Goal: Task Accomplishment & Management: Complete application form

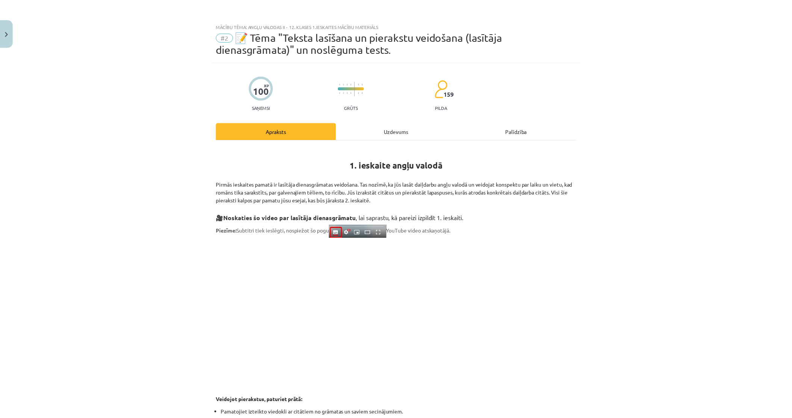
scroll to position [76, 0]
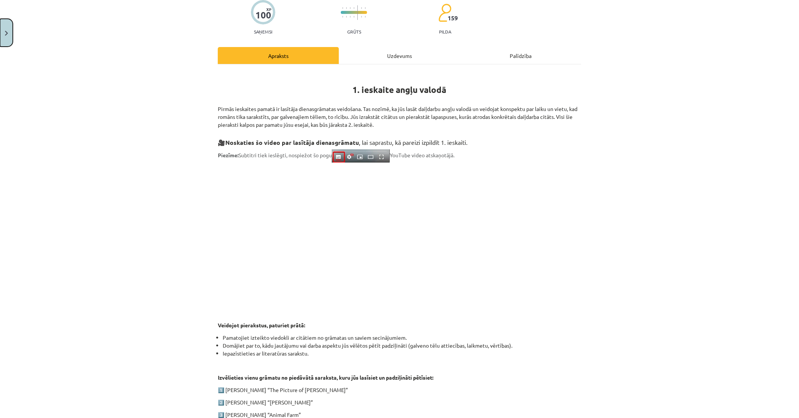
click at [5, 32] on img "Close" at bounding box center [6, 33] width 3 height 5
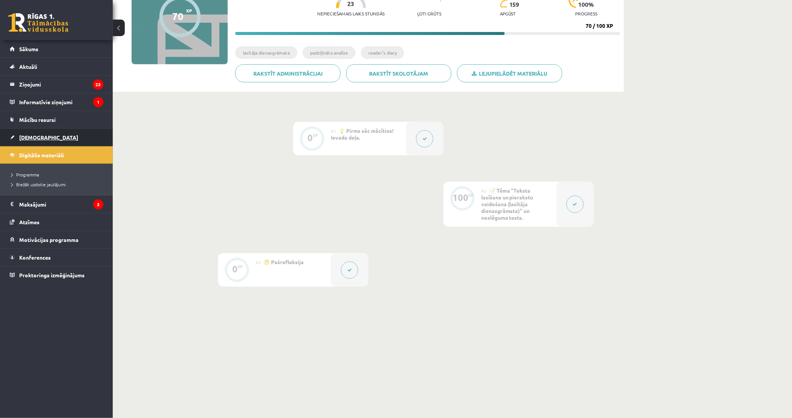
click at [32, 136] on span "[DEMOGRAPHIC_DATA]" at bounding box center [48, 137] width 59 height 7
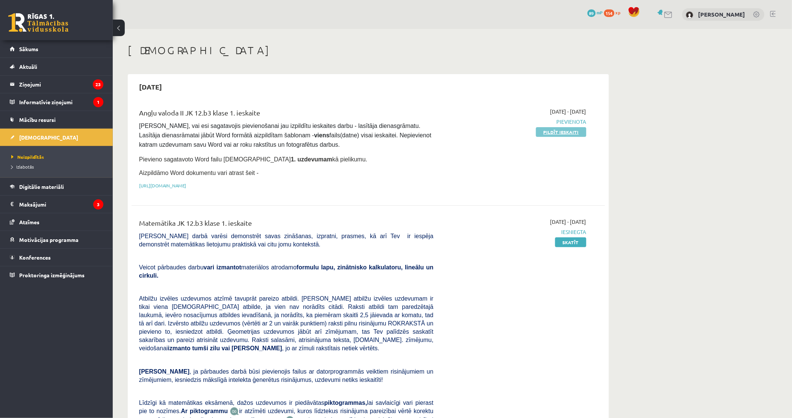
click at [560, 130] on link "Pildīt ieskaiti" at bounding box center [561, 132] width 50 height 10
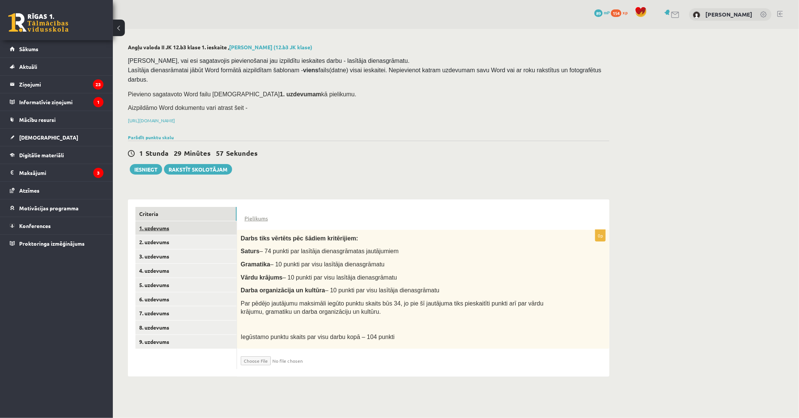
click at [172, 221] on link "1. uzdevums" at bounding box center [185, 228] width 101 height 14
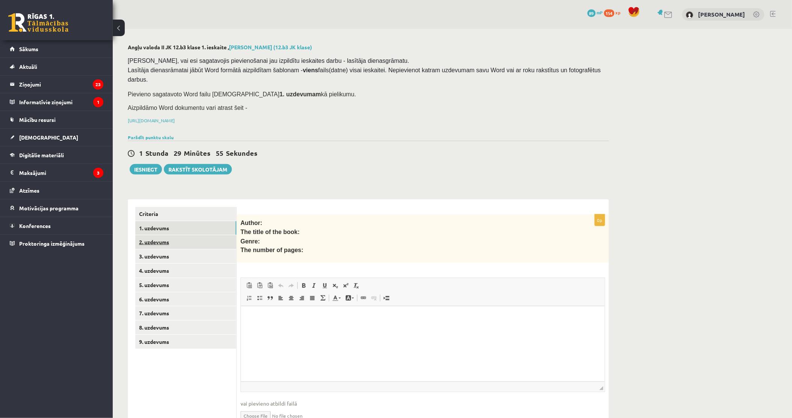
click at [190, 235] on link "2. uzdevums" at bounding box center [185, 242] width 101 height 14
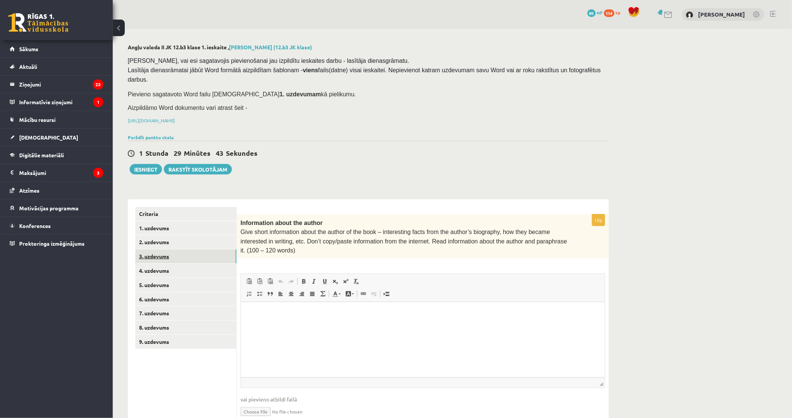
click at [175, 249] on link "3. uzdevums" at bounding box center [185, 256] width 101 height 14
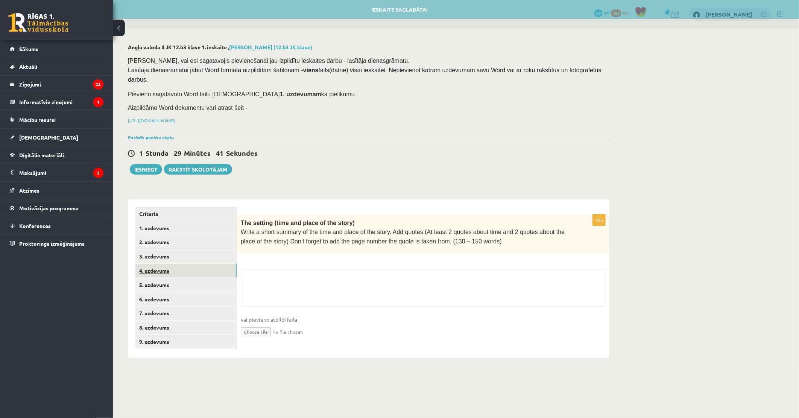
click at [170, 264] on link "4. uzdevums" at bounding box center [185, 271] width 101 height 14
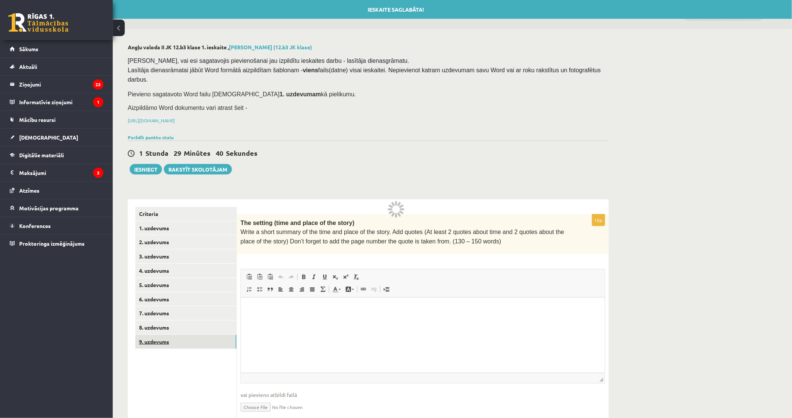
click at [167, 335] on link "9. uzdevums" at bounding box center [185, 342] width 101 height 14
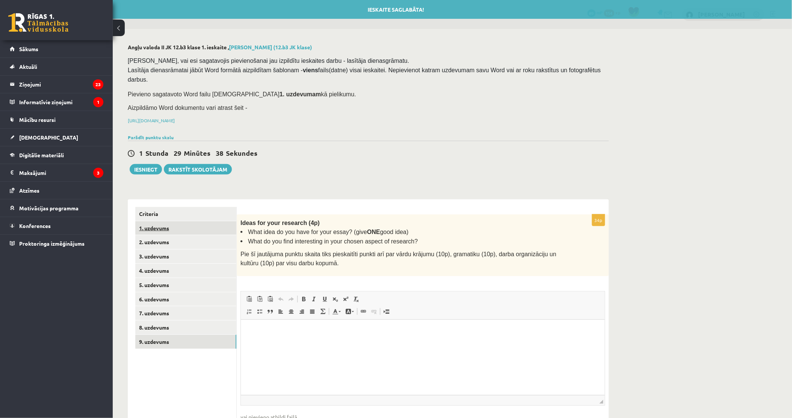
click at [164, 221] on link "1. uzdevums" at bounding box center [185, 228] width 101 height 14
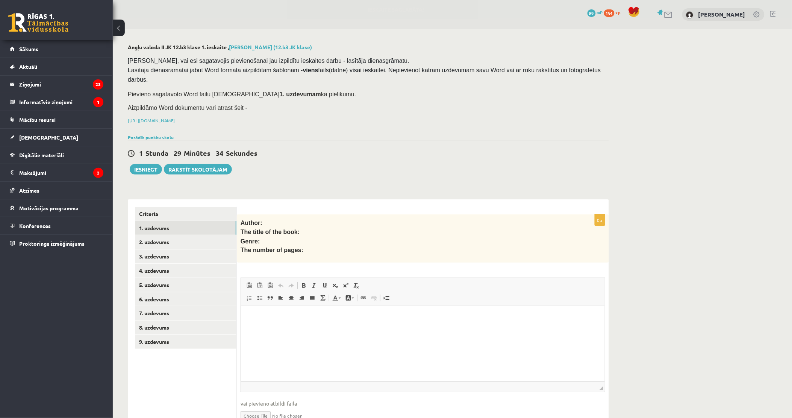
click at [258, 407] on input "file" at bounding box center [423, 414] width 365 height 15
click at [269, 407] on input "file" at bounding box center [423, 414] width 365 height 15
click at [259, 407] on input "file" at bounding box center [423, 414] width 365 height 15
type input "**********"
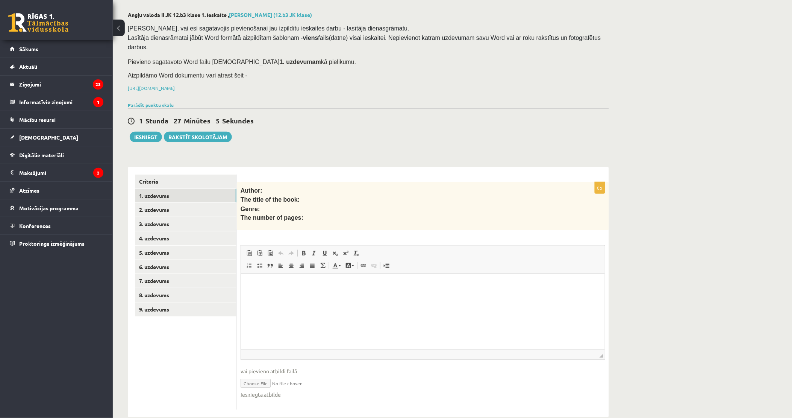
scroll to position [33, 0]
click at [261, 390] on link "Iesniegtā atbilde" at bounding box center [261, 394] width 40 height 8
click at [151, 131] on button "Iesniegt" at bounding box center [146, 136] width 32 height 11
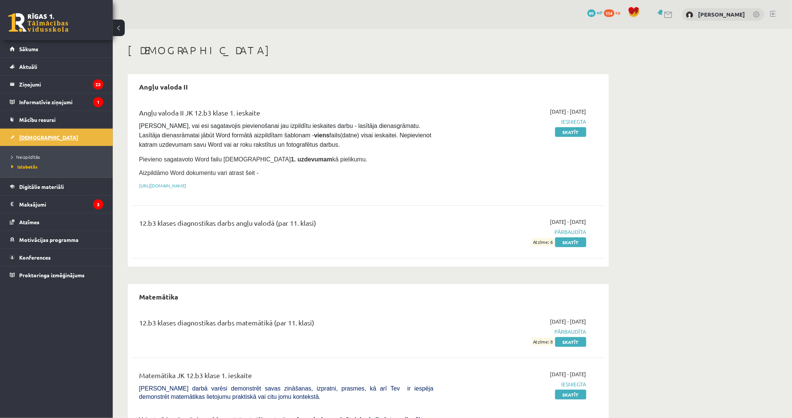
click at [29, 134] on link "[DEMOGRAPHIC_DATA]" at bounding box center [57, 137] width 94 height 17
